Goal: Find contact information: Find contact information

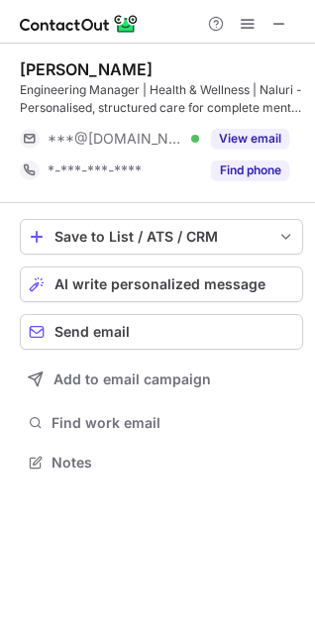
scroll to position [449, 315]
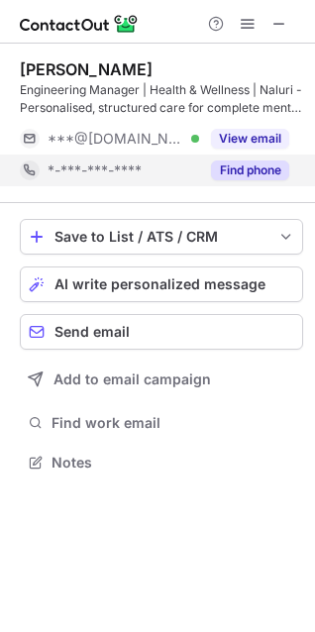
click at [241, 171] on button "Find phone" at bounding box center [250, 170] width 78 height 20
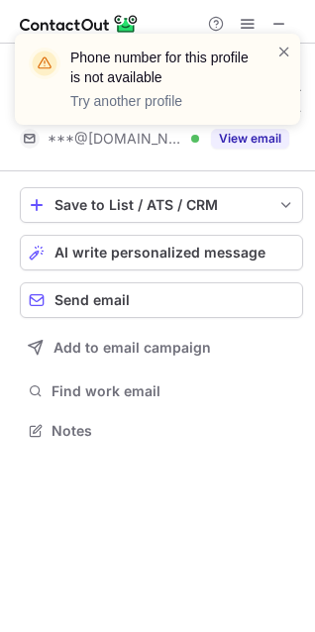
scroll to position [417, 315]
click at [277, 26] on div "Phone number for this profile is not available Try another profile" at bounding box center [157, 87] width 317 height 147
click at [272, 27] on div "Phone number for this profile is not available Try another profile" at bounding box center [157, 87] width 317 height 147
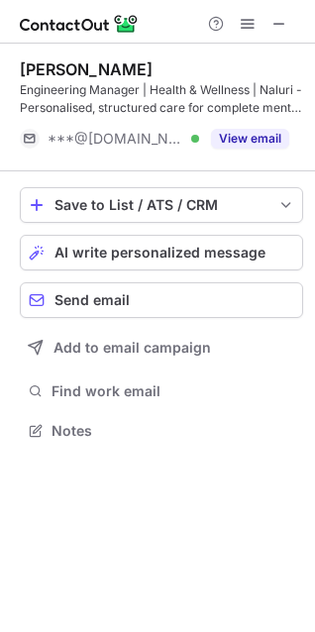
click at [274, 26] on span at bounding box center [279, 24] width 16 height 16
